Goal: Information Seeking & Learning: Compare options

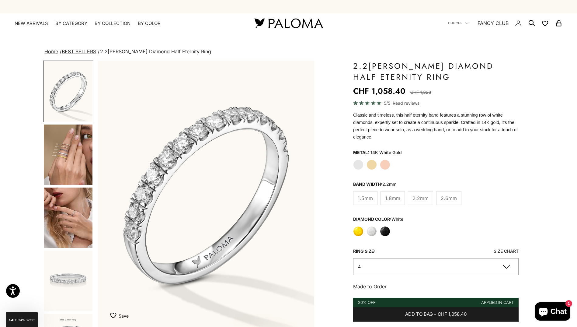
click at [360, 226] on label "Yellow" at bounding box center [358, 231] width 10 height 10
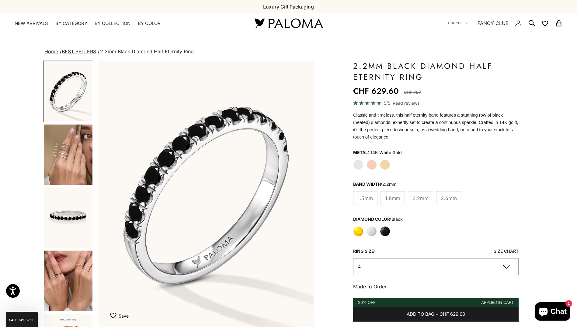
click at [386, 159] on label "Yellow Gold" at bounding box center [385, 164] width 10 height 10
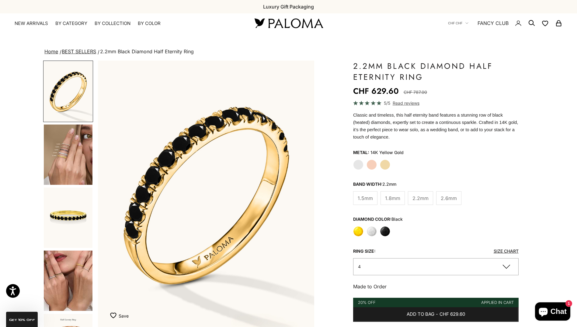
click at [359, 226] on label "Yellow" at bounding box center [358, 231] width 10 height 10
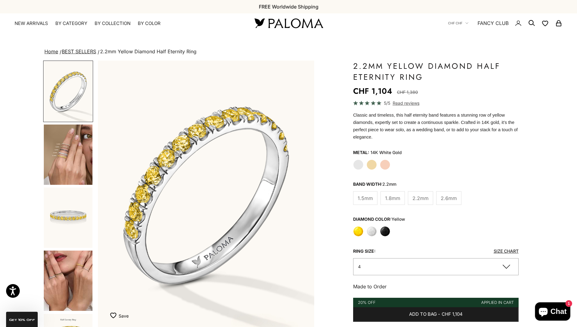
click at [359, 226] on label "Yellow" at bounding box center [358, 231] width 10 height 10
click at [371, 159] on label "Yellow Gold" at bounding box center [372, 164] width 10 height 10
